Goal: Navigation & Orientation: Find specific page/section

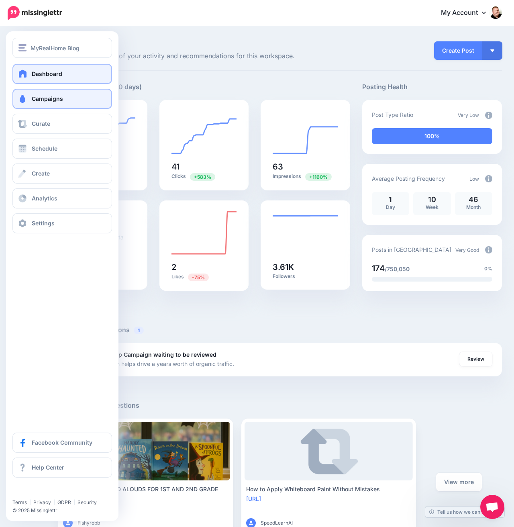
click at [52, 98] on span "Campaigns" at bounding box center [47, 98] width 31 height 7
